Goal: Entertainment & Leisure: Consume media (video, audio)

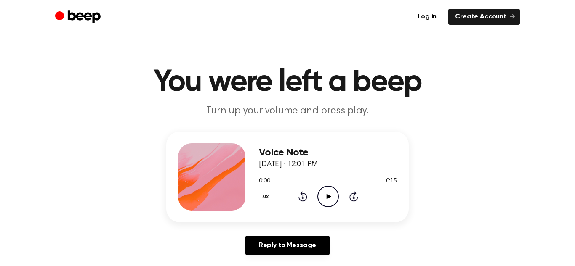
click at [331, 197] on icon "Play Audio" at bounding box center [327, 196] width 21 height 21
click at [423, 21] on link "Log in" at bounding box center [427, 17] width 32 height 16
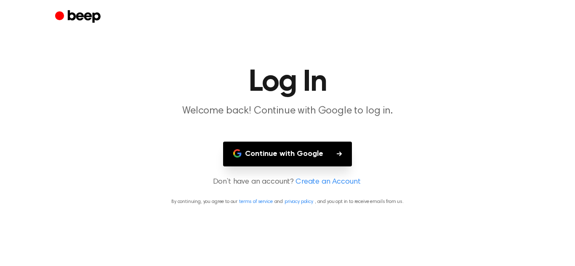
click at [296, 151] on button "Continue with Google" at bounding box center [287, 154] width 129 height 25
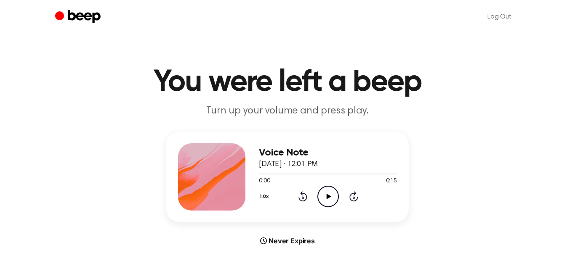
click at [330, 198] on icon "Play Audio" at bounding box center [327, 196] width 21 height 21
click at [267, 176] on div at bounding box center [328, 173] width 138 height 7
drag, startPoint x: 257, startPoint y: 175, endPoint x: 270, endPoint y: 175, distance: 13.1
click at [270, 175] on div at bounding box center [328, 173] width 138 height 7
click at [327, 189] on icon "Play Audio" at bounding box center [327, 196] width 21 height 21
